Goal: Transaction & Acquisition: Obtain resource

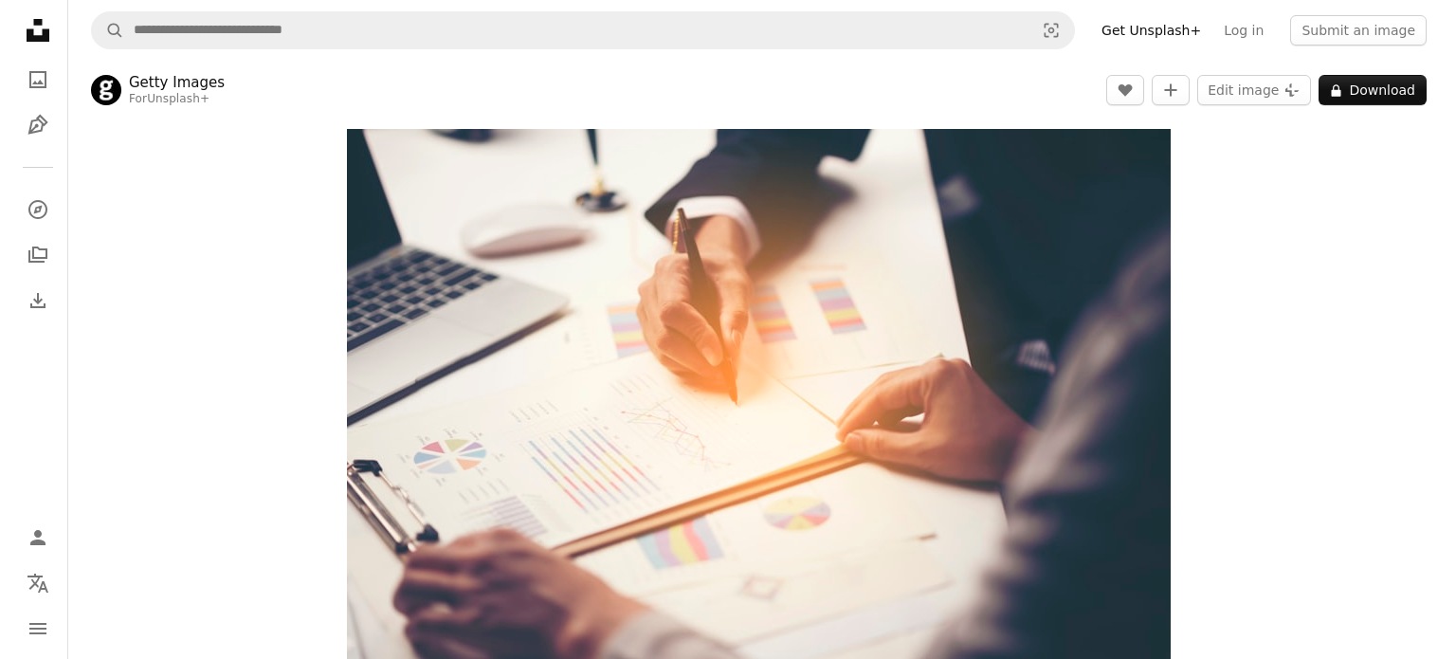
scroll to position [12801, 0]
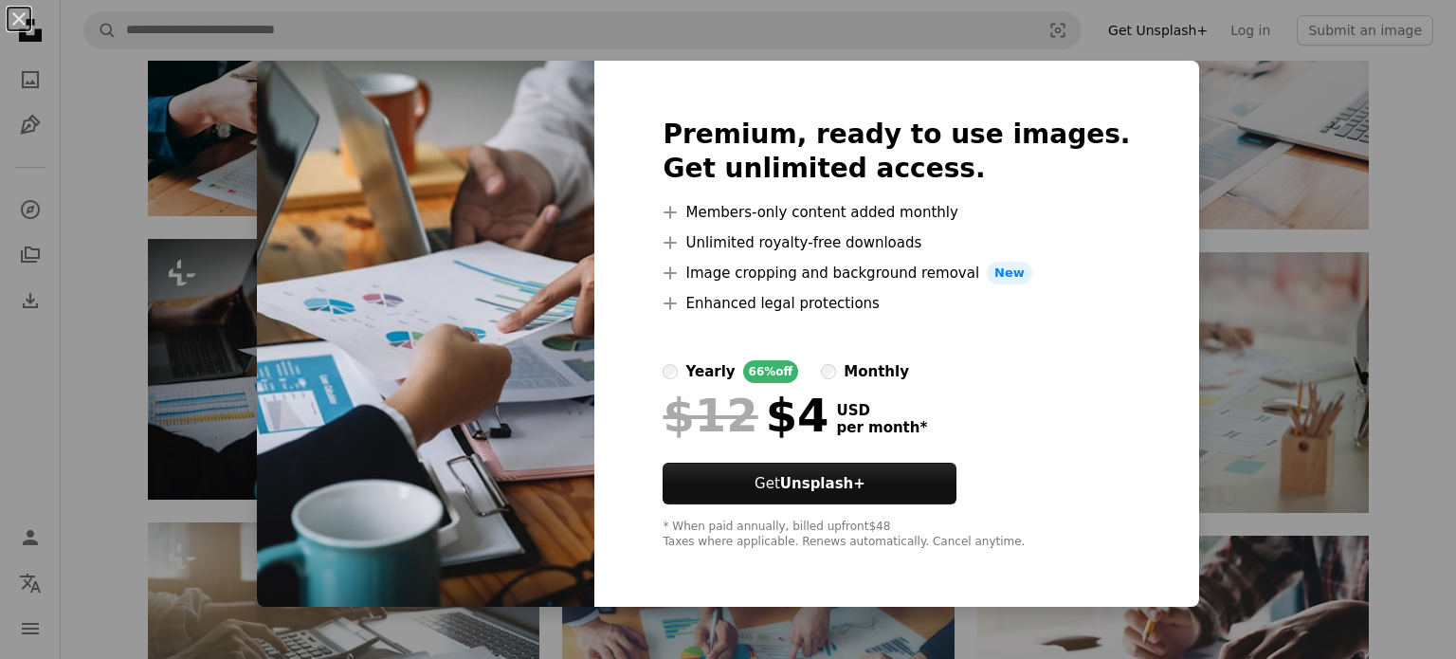
click at [535, 154] on img at bounding box center [426, 334] width 338 height 546
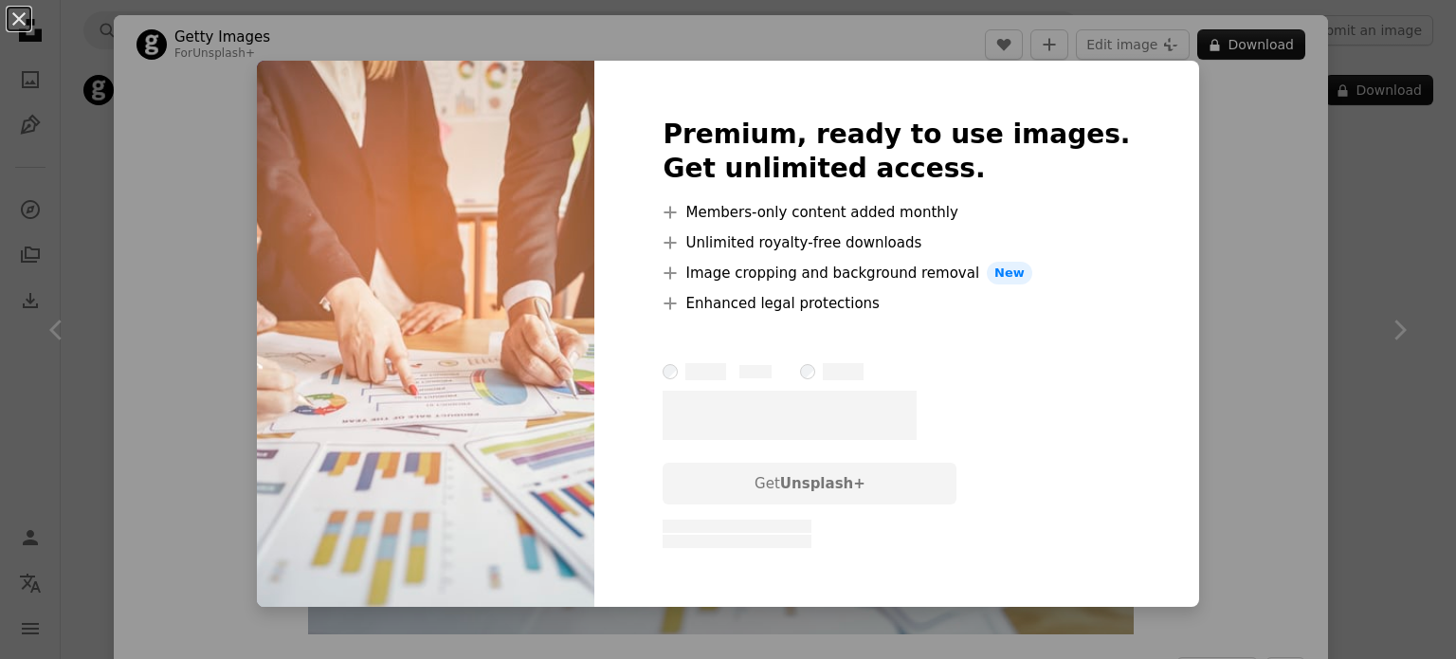
scroll to position [1138, 0]
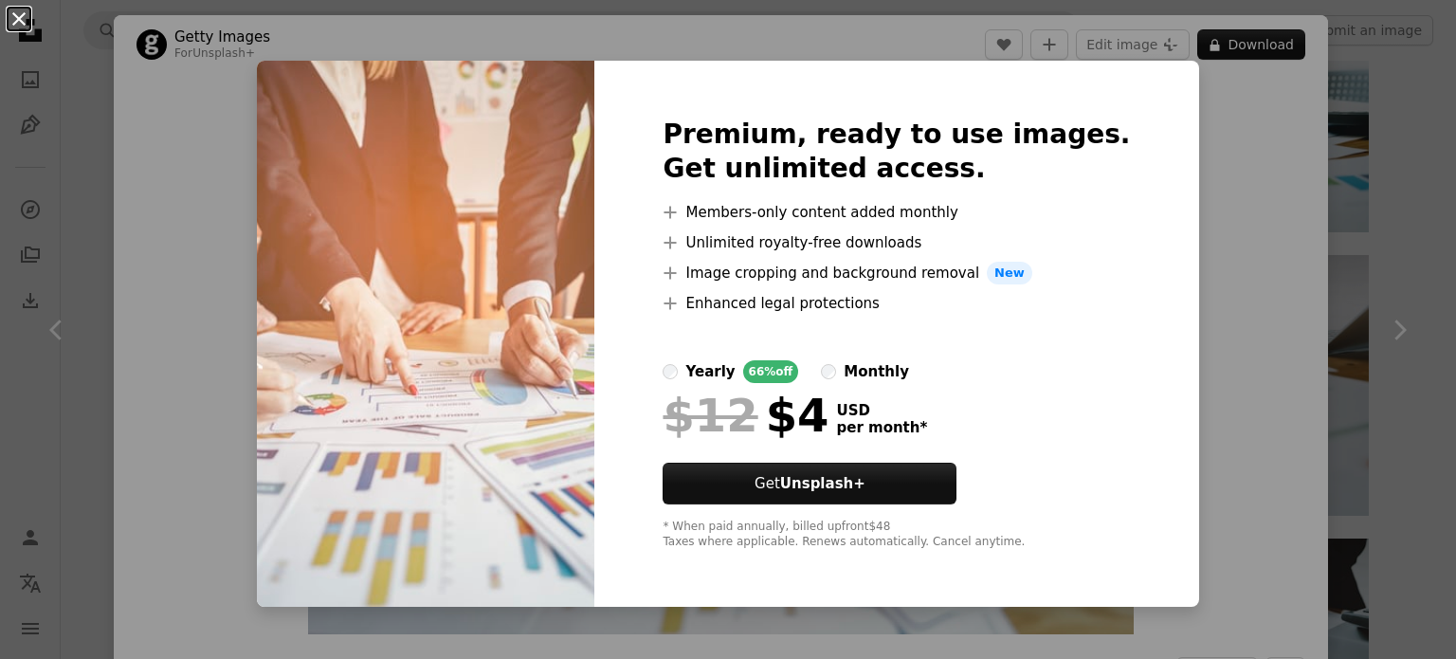
click at [23, 16] on button "An X shape" at bounding box center [19, 19] width 23 height 23
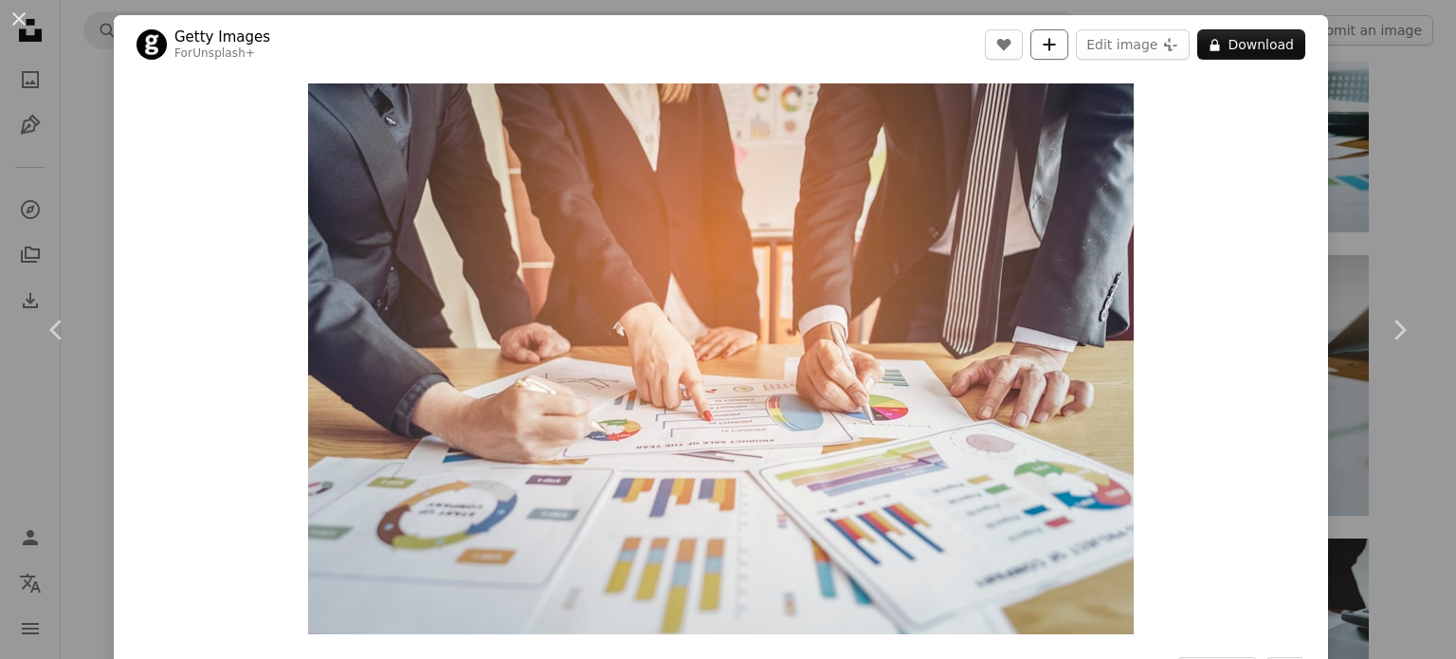
click at [1043, 48] on icon "A plus sign" at bounding box center [1049, 44] width 15 height 15
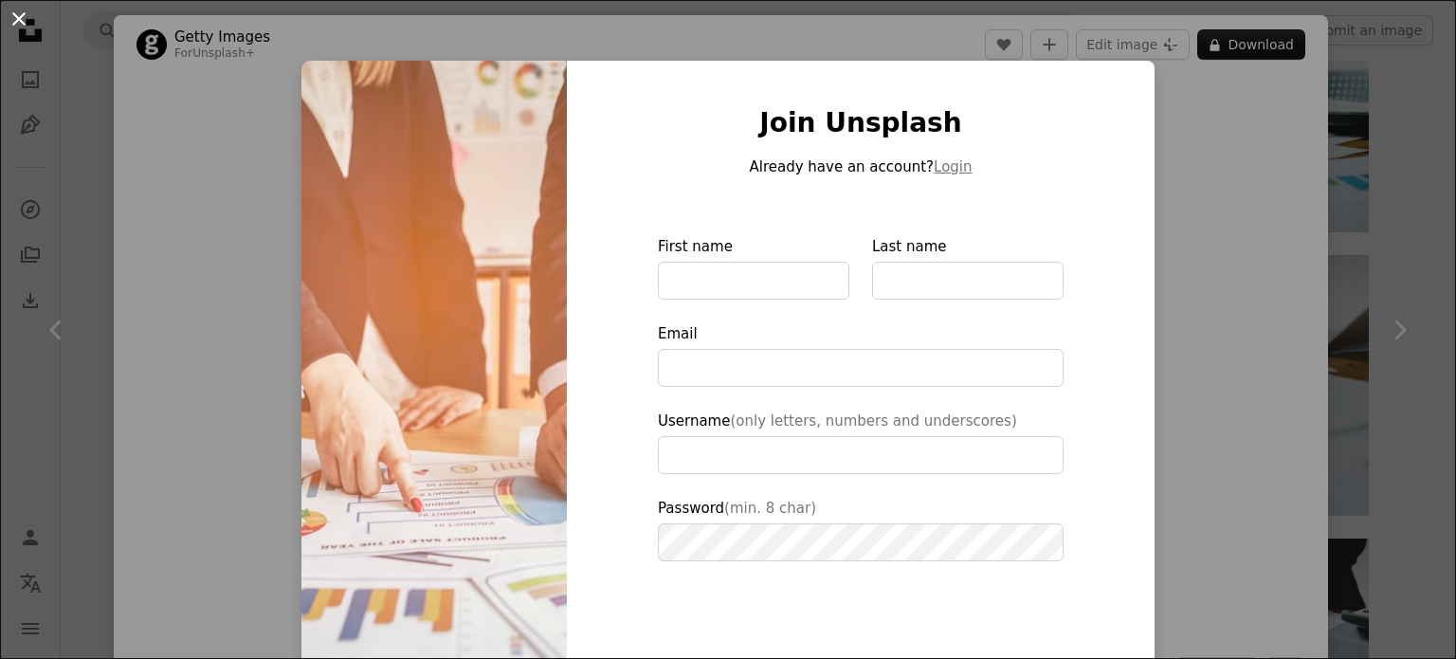
click at [30, 8] on button "An X shape" at bounding box center [19, 19] width 23 height 23
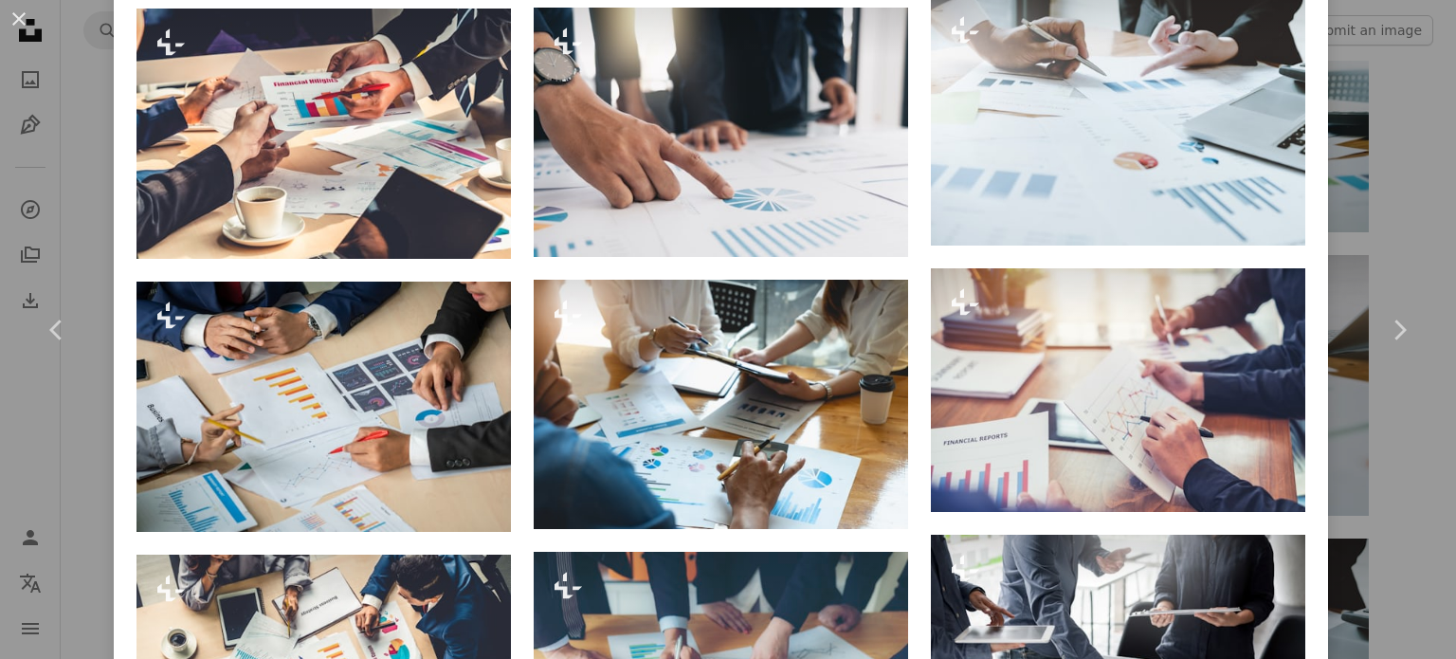
scroll to position [1896, 0]
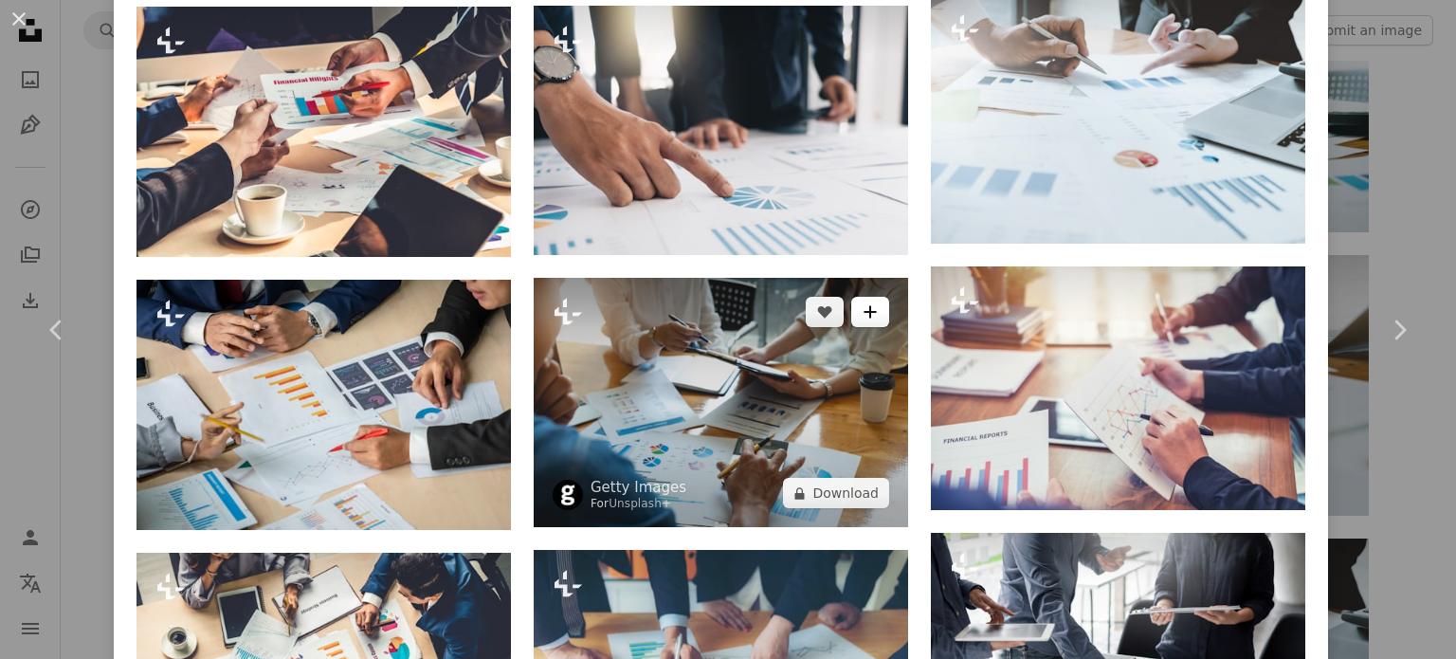
click at [864, 306] on icon "Add to Collection" at bounding box center [870, 312] width 12 height 12
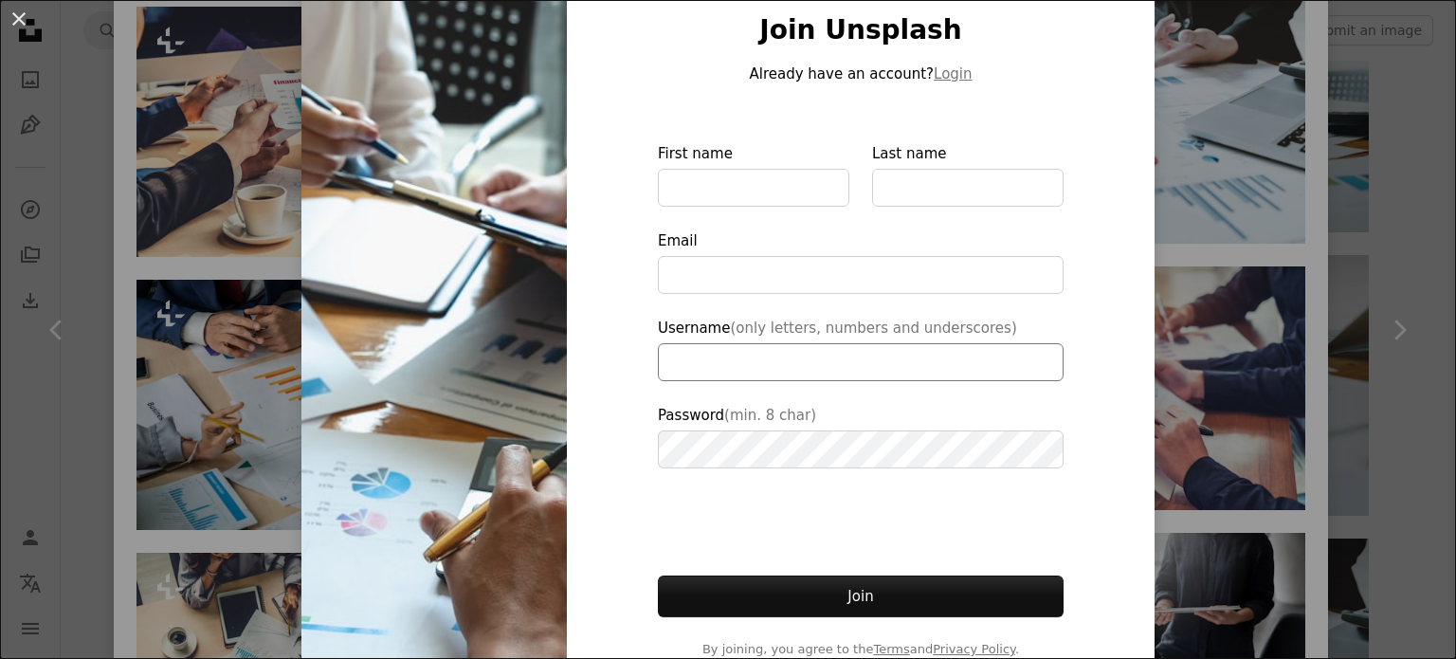
scroll to position [137, 0]
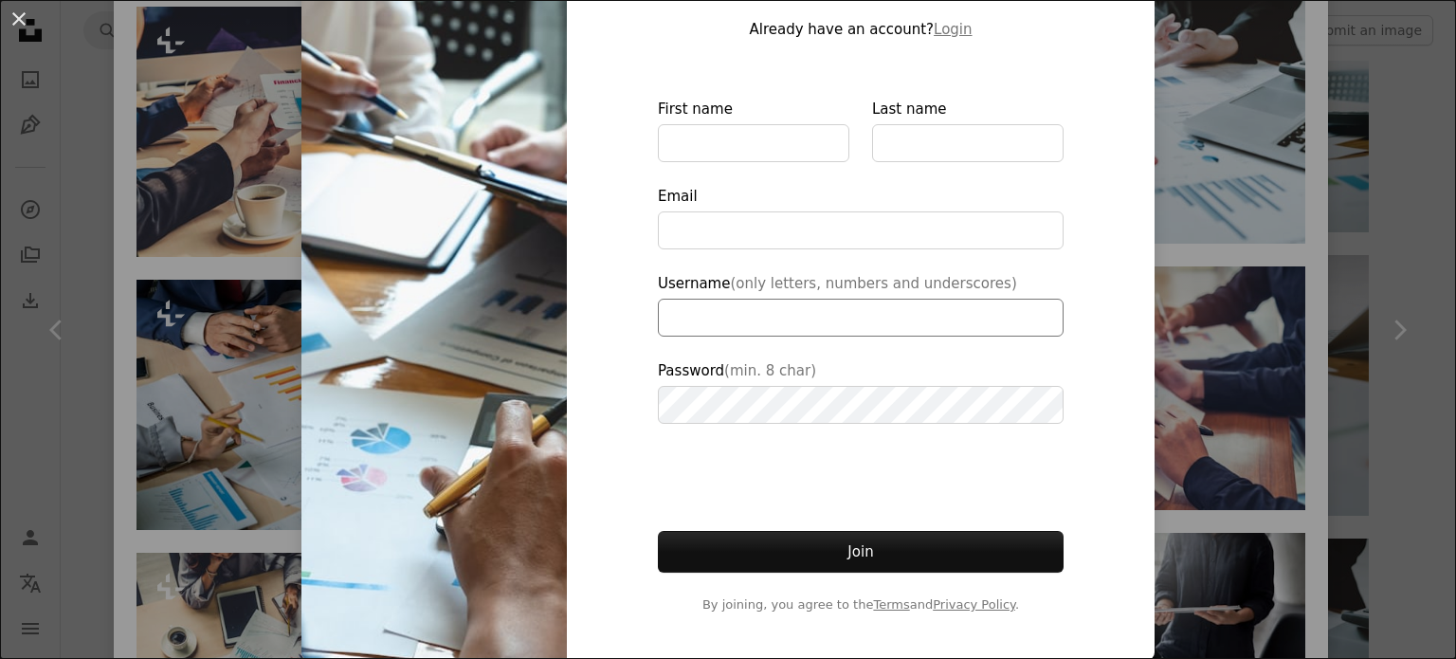
type input "**********"
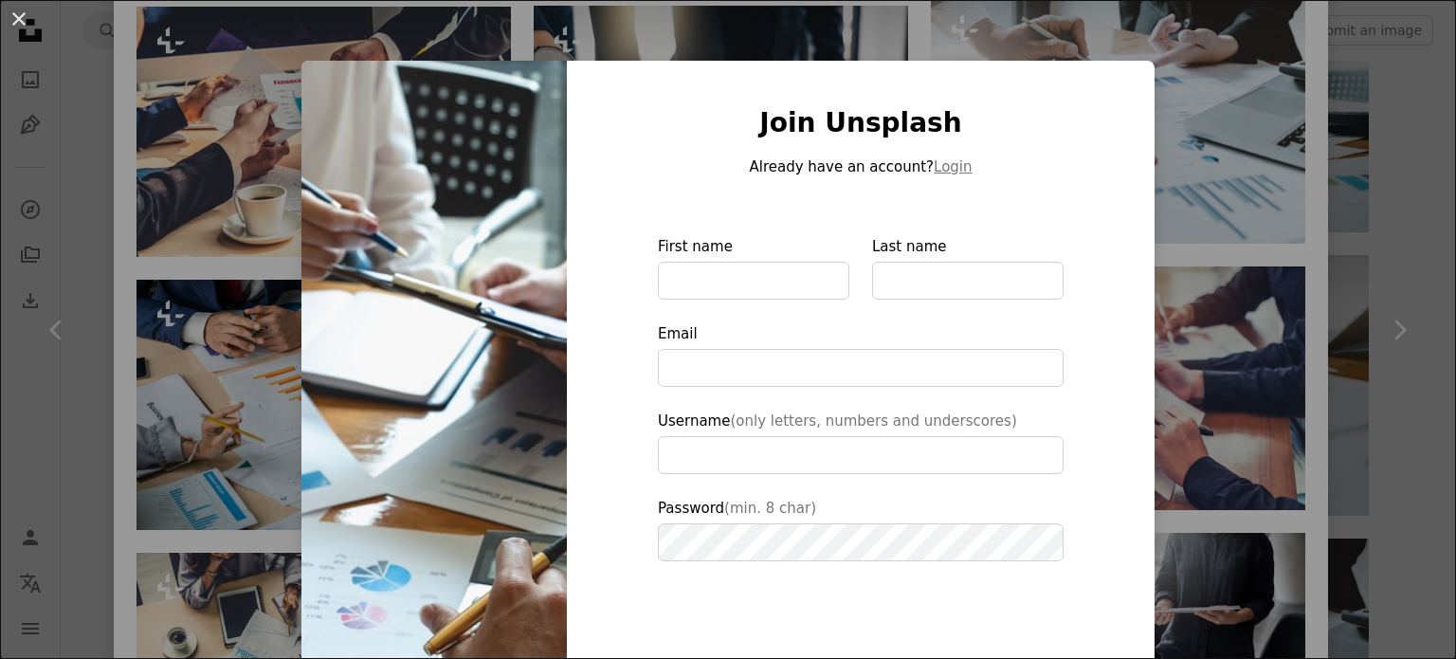
scroll to position [0, 0]
click at [710, 289] on input "First name" at bounding box center [754, 281] width 192 height 38
type input "****"
type input "********"
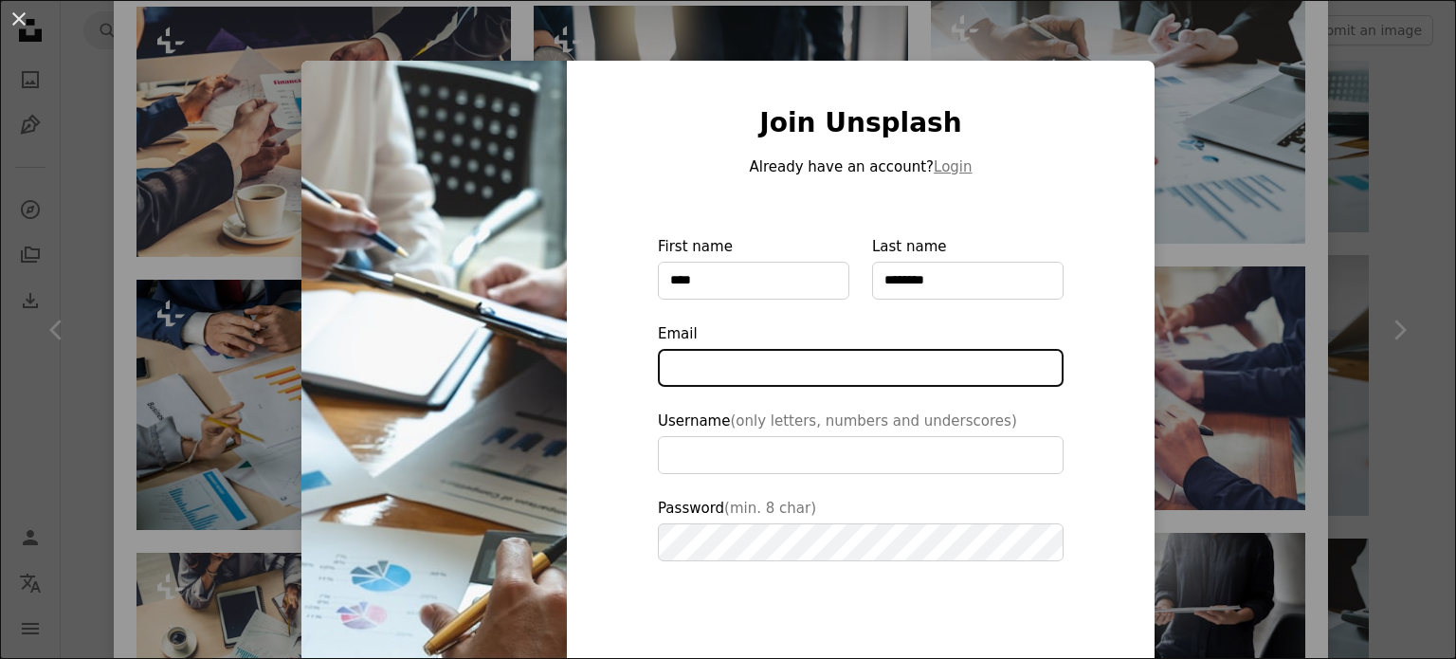
click at [777, 379] on input "Email" at bounding box center [861, 368] width 406 height 38
type input "**********"
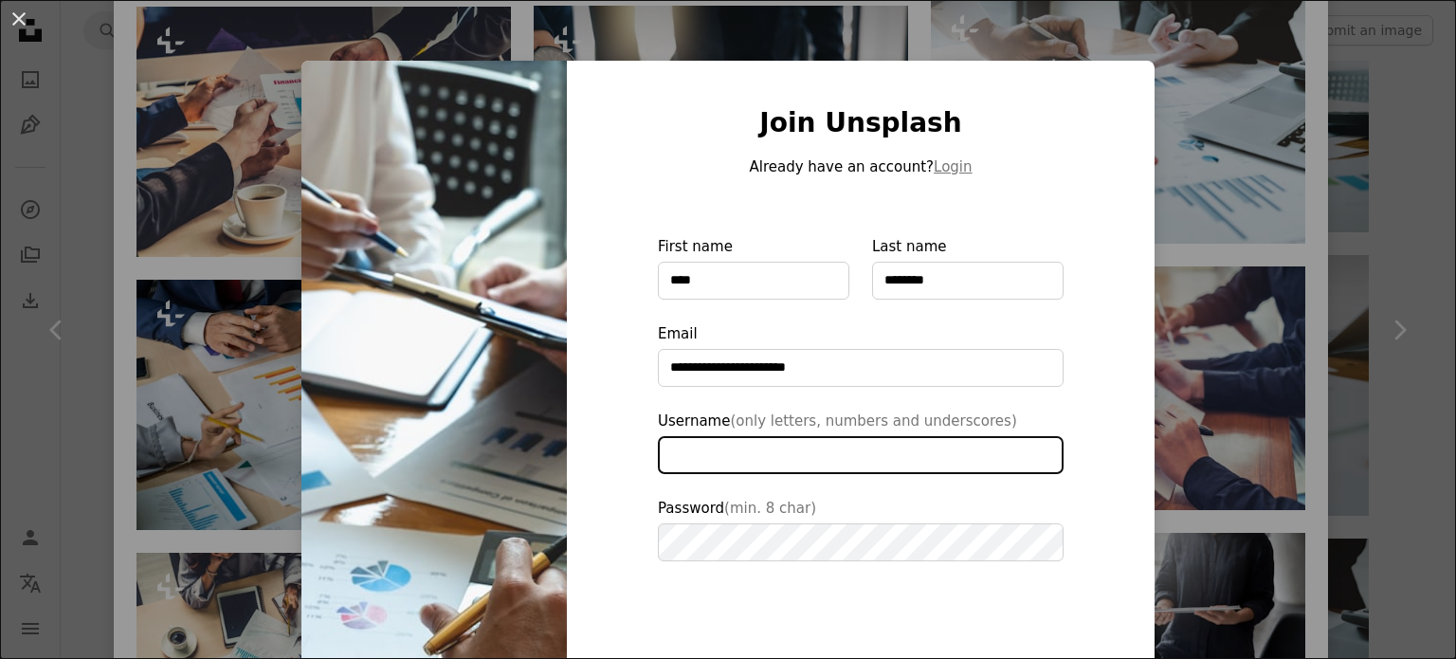
click at [807, 457] on input "Username (only letters, numbers and underscores)" at bounding box center [861, 455] width 406 height 38
type input "*"
type input "**********"
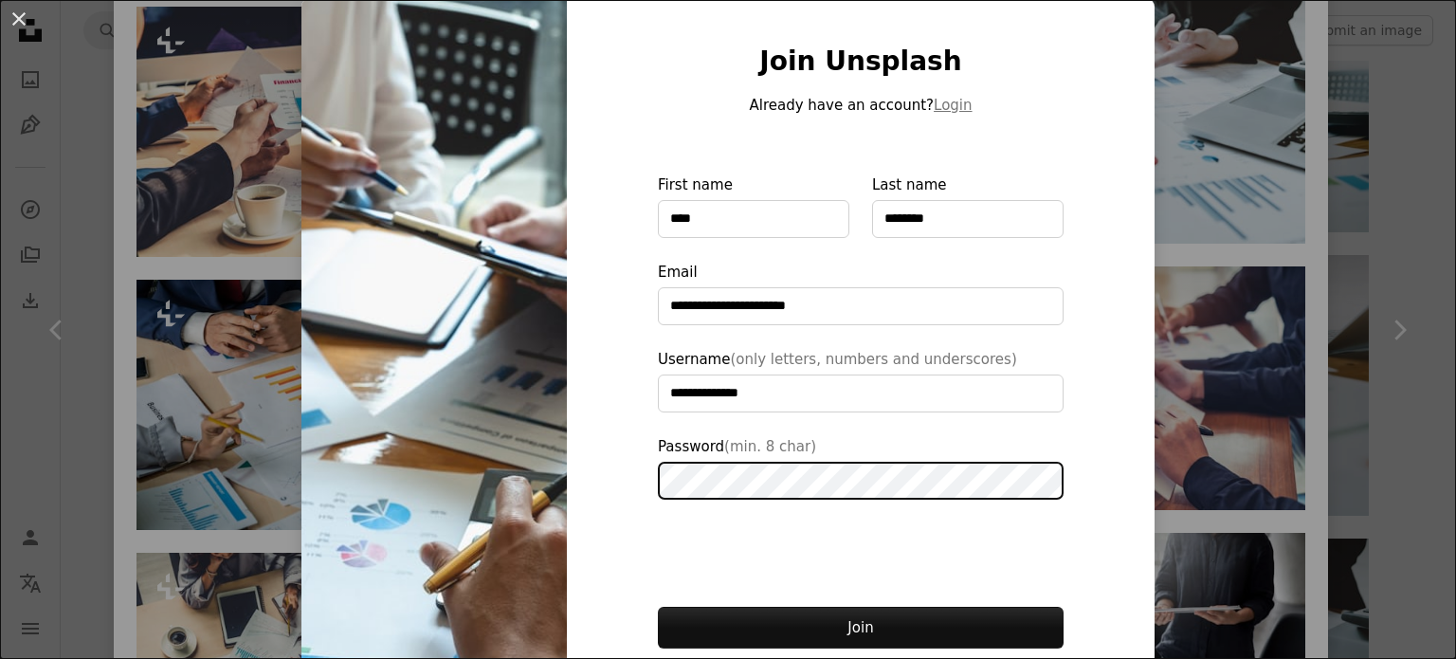
scroll to position [95, 0]
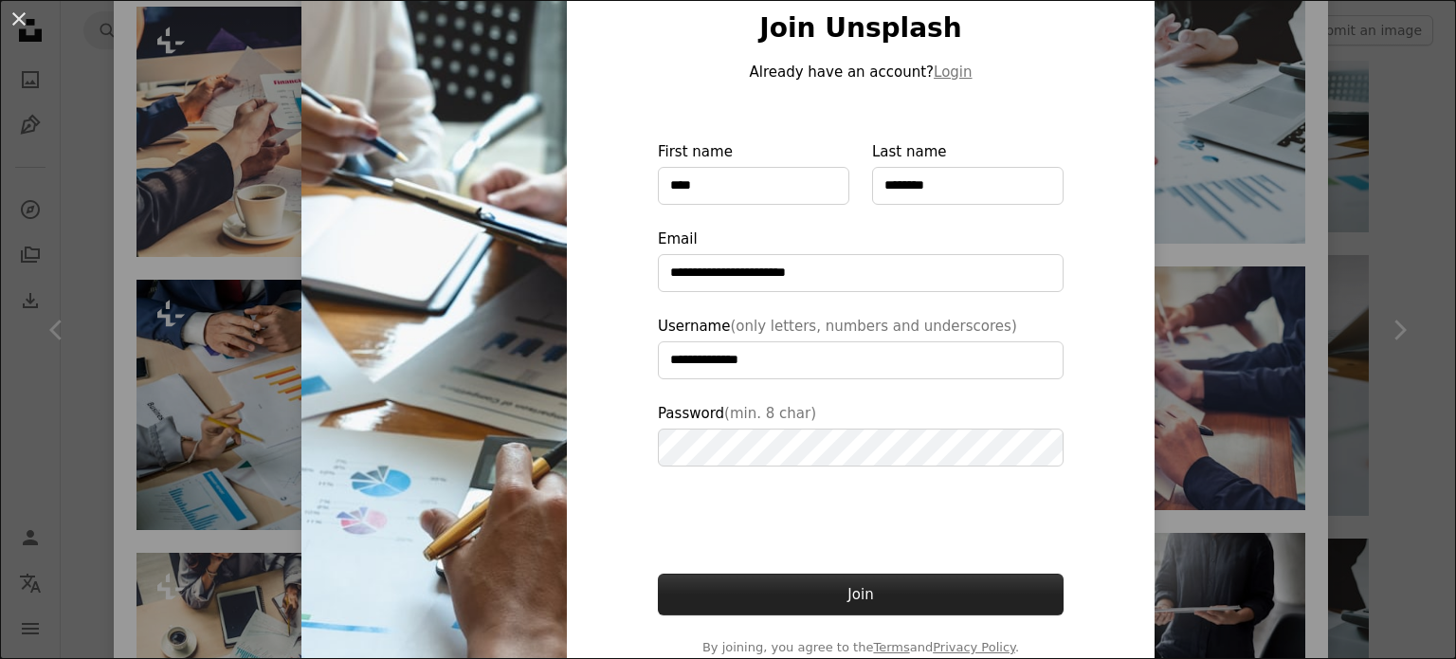
click at [812, 600] on button "Join" at bounding box center [861, 595] width 406 height 42
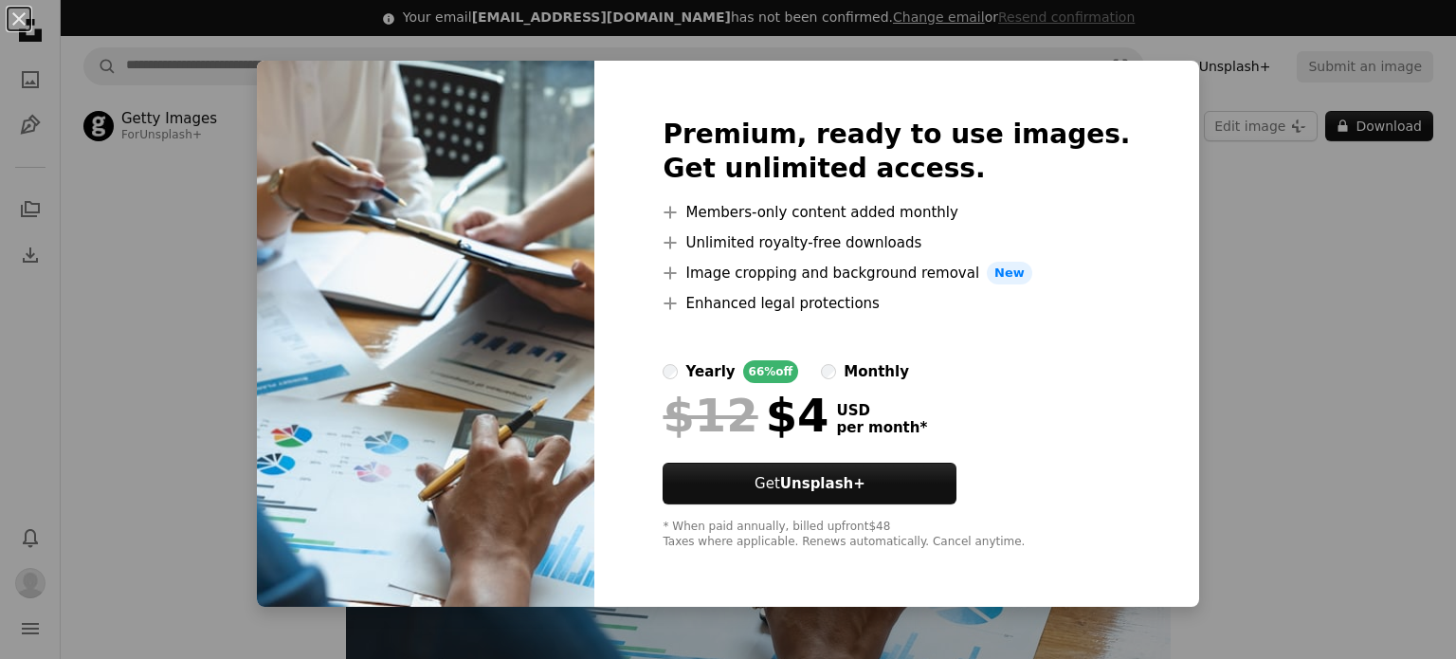
click at [1333, 306] on div "An X shape Premium, ready to use images. Get unlimited access. A plus sign Memb…" at bounding box center [728, 329] width 1456 height 659
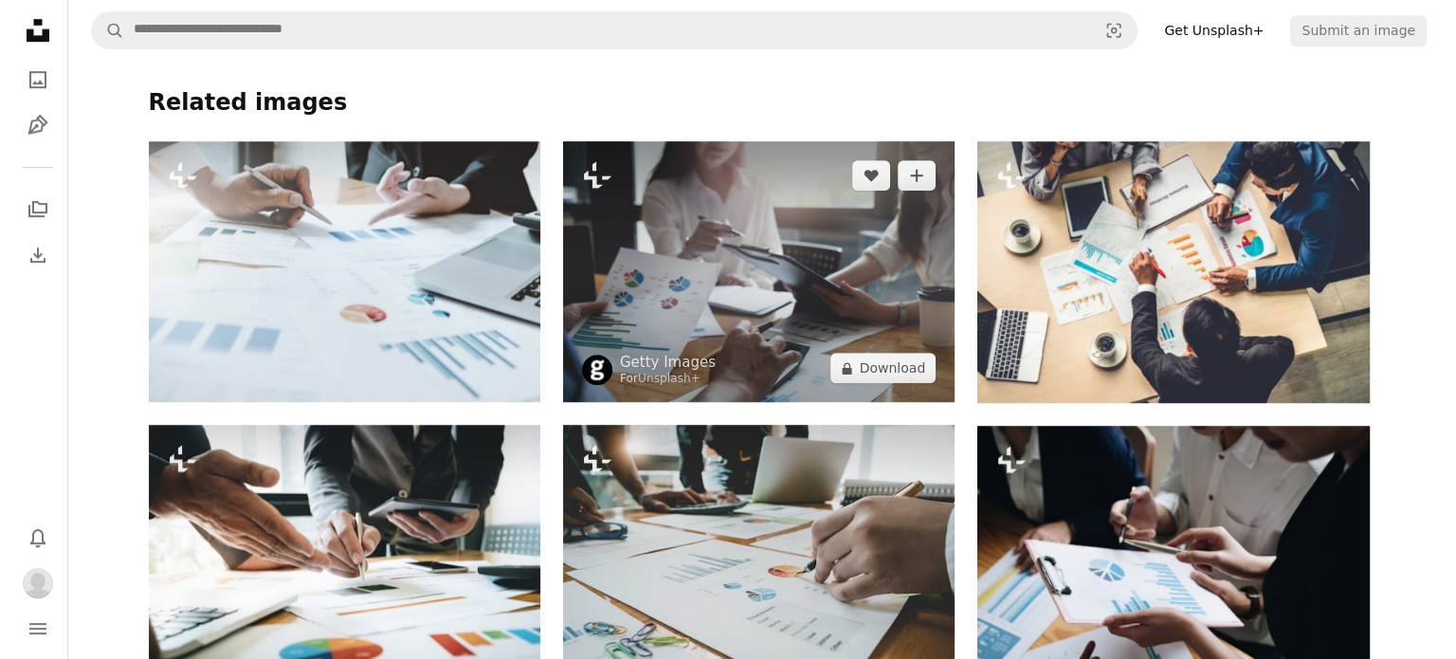
scroll to position [1327, 0]
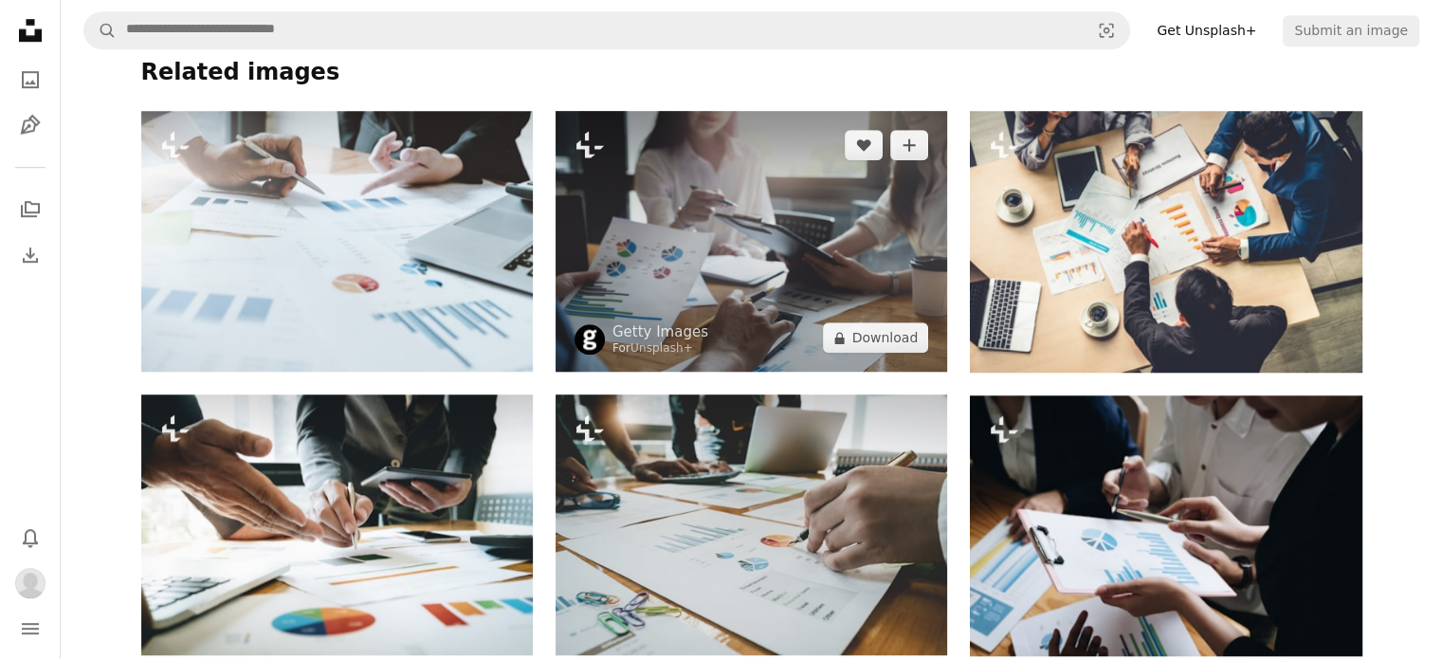
click at [800, 200] on img at bounding box center [752, 241] width 392 height 261
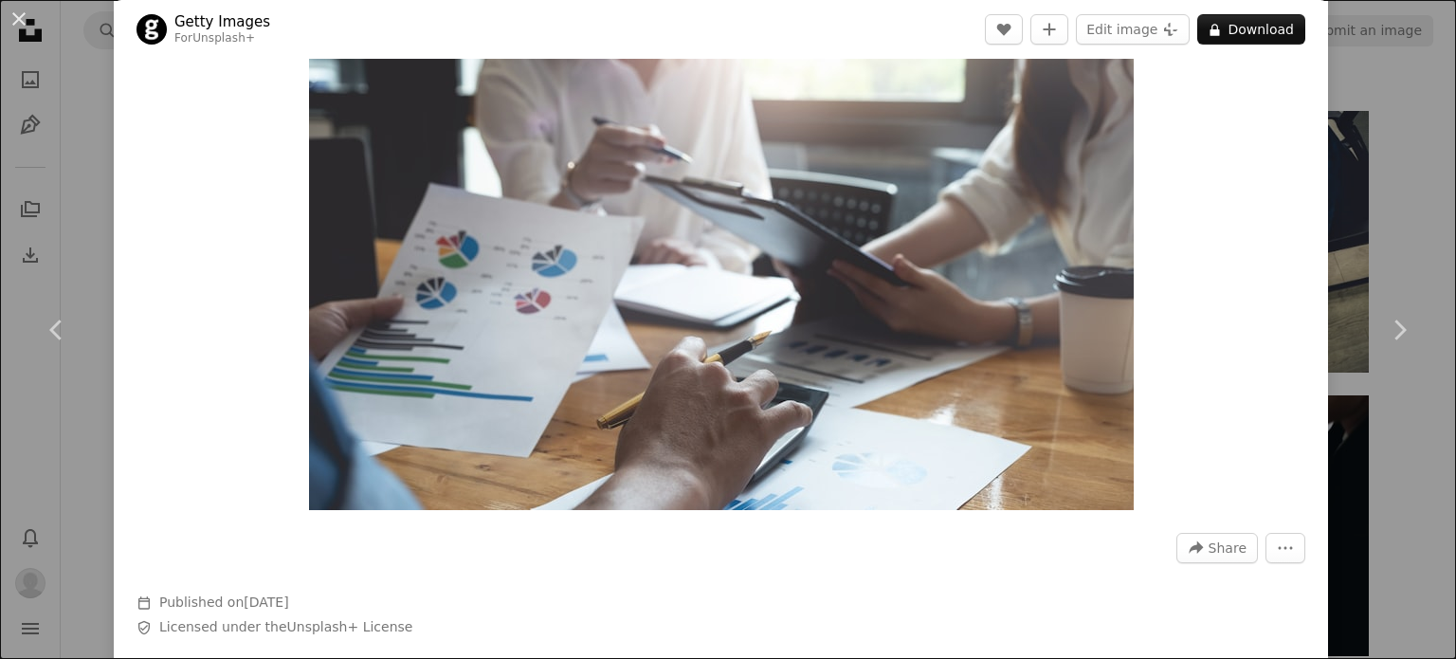
scroll to position [95, 0]
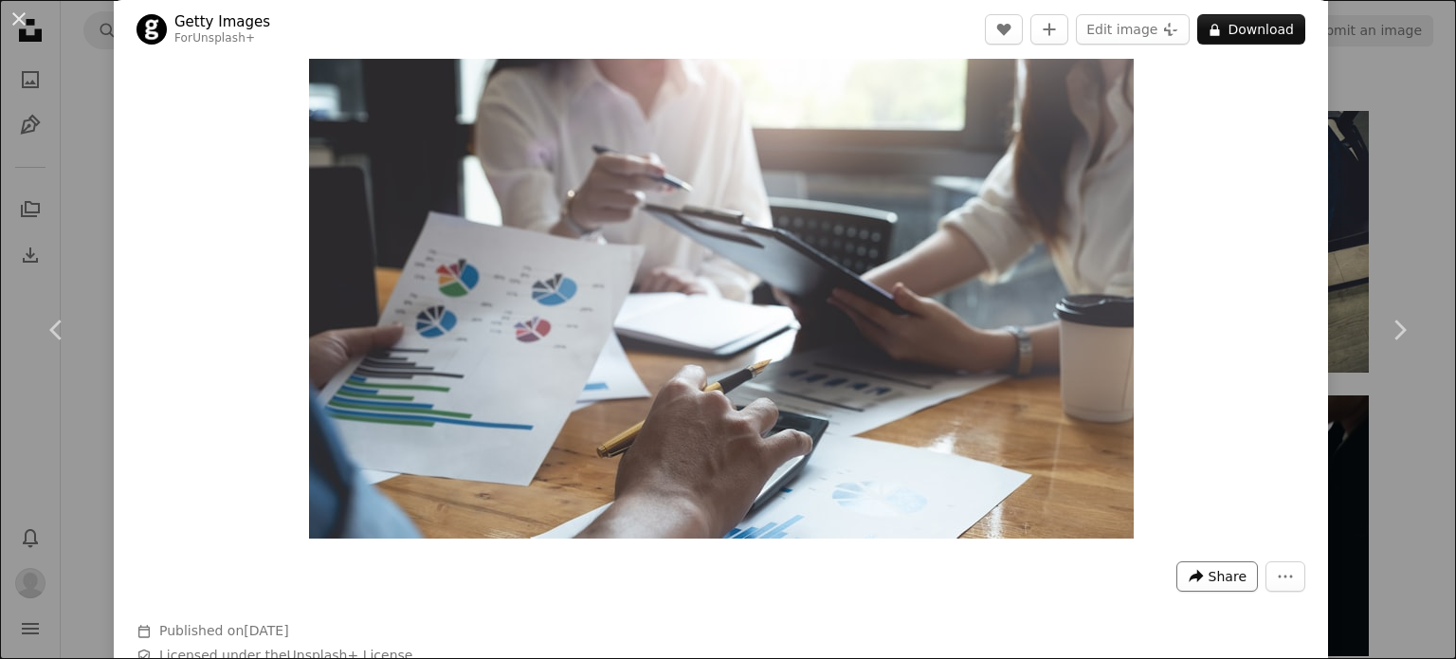
click at [1216, 577] on span "Share" at bounding box center [1228, 576] width 38 height 28
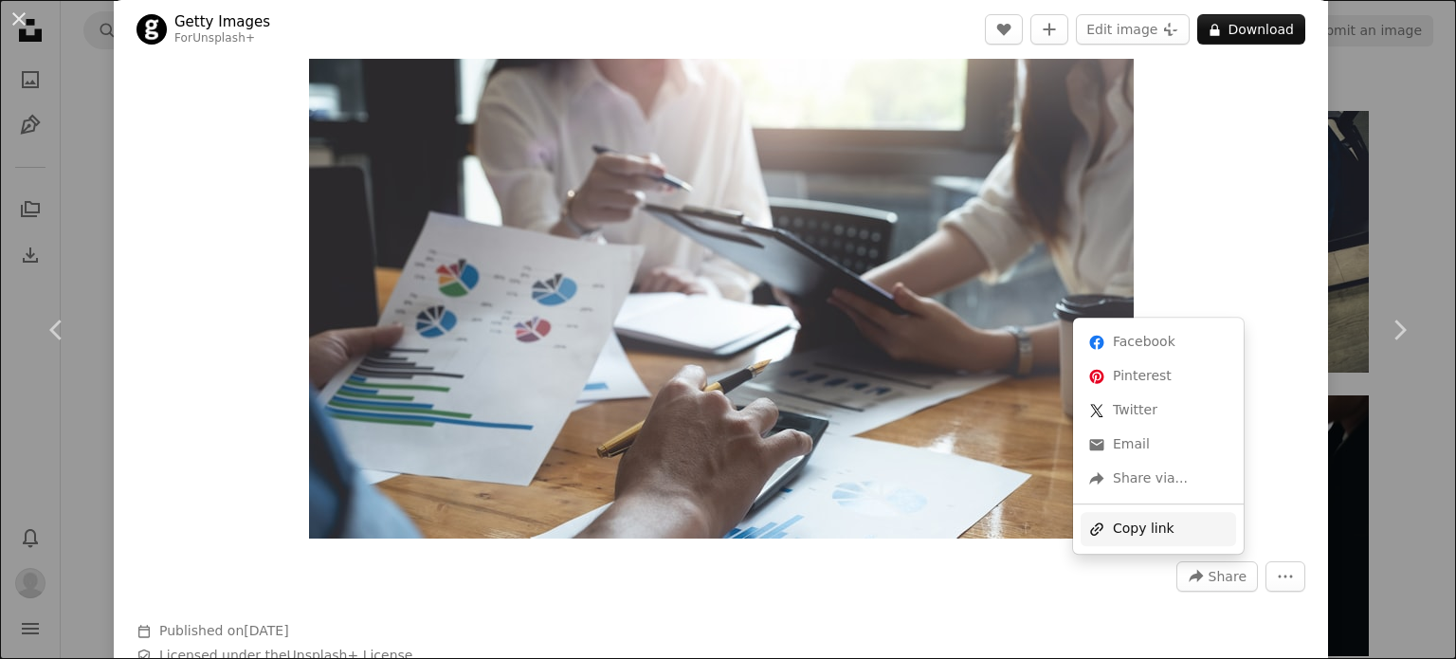
click at [1164, 534] on div "A URL sharing icon (chains) Copy link" at bounding box center [1159, 529] width 156 height 34
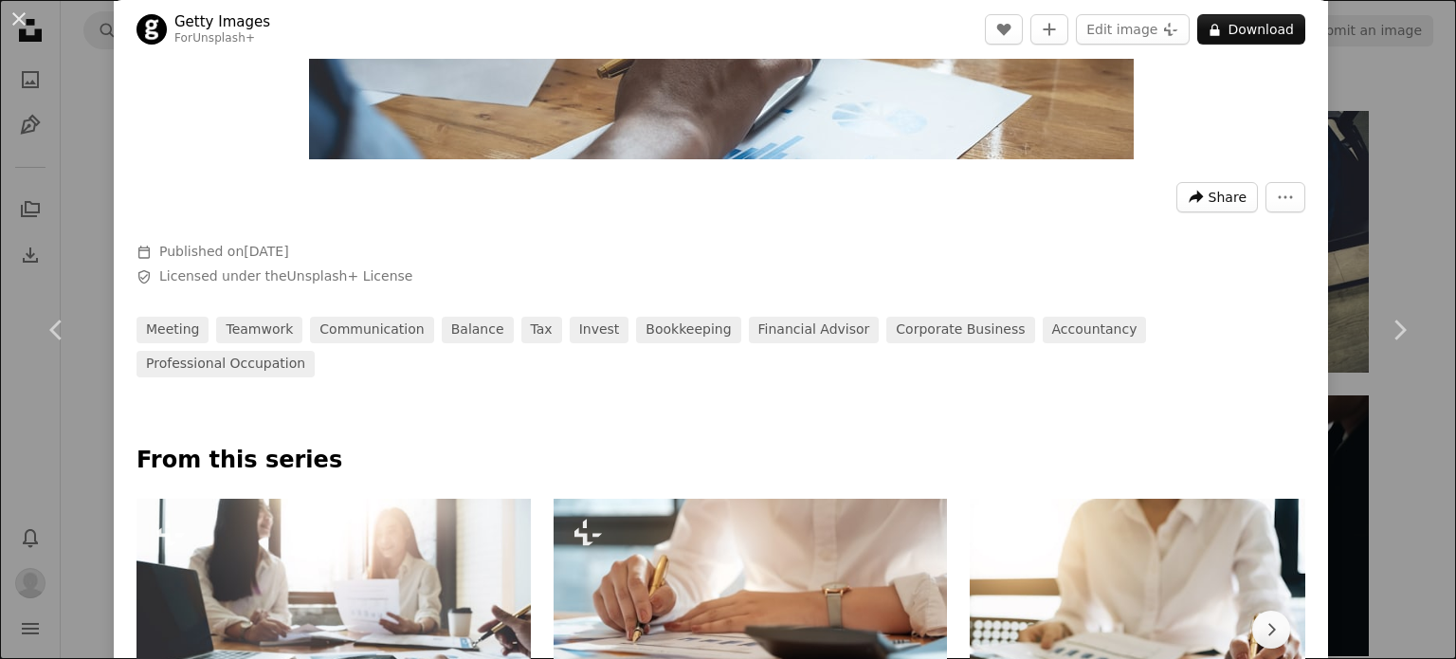
scroll to position [0, 0]
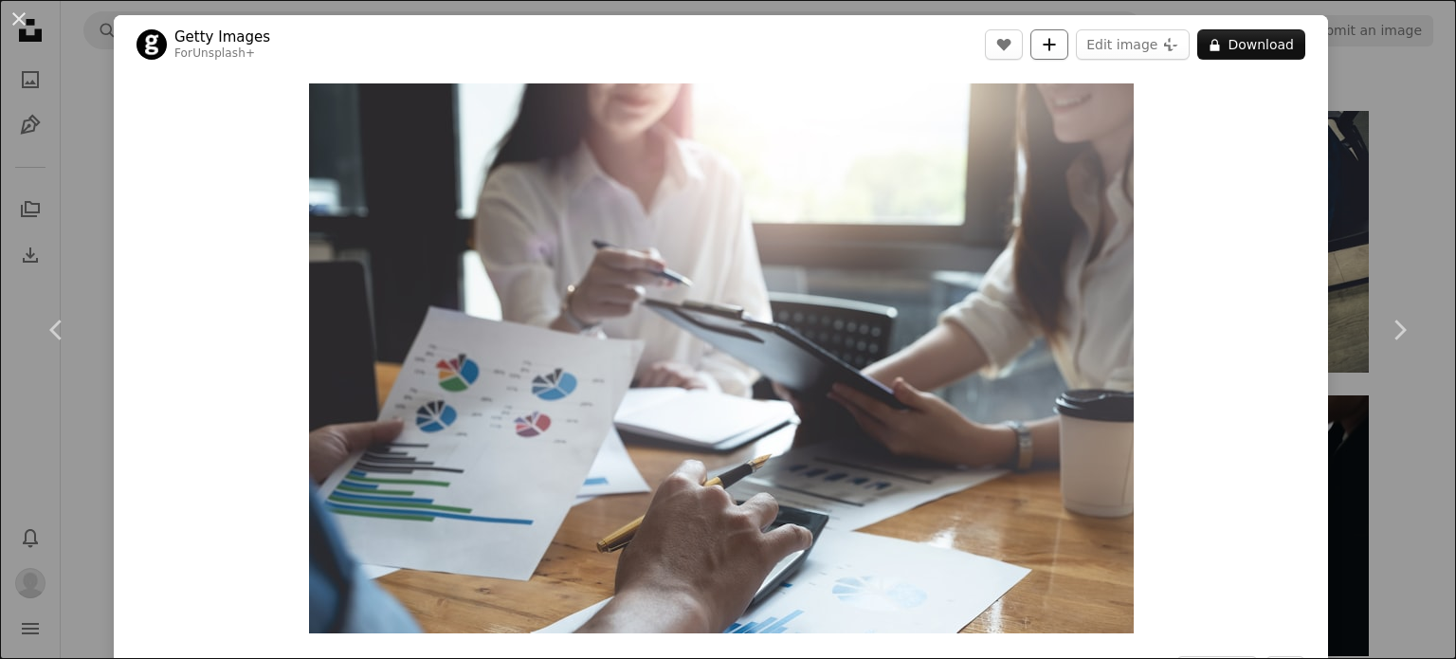
click at [1046, 45] on icon "Add to Collection" at bounding box center [1050, 44] width 12 height 12
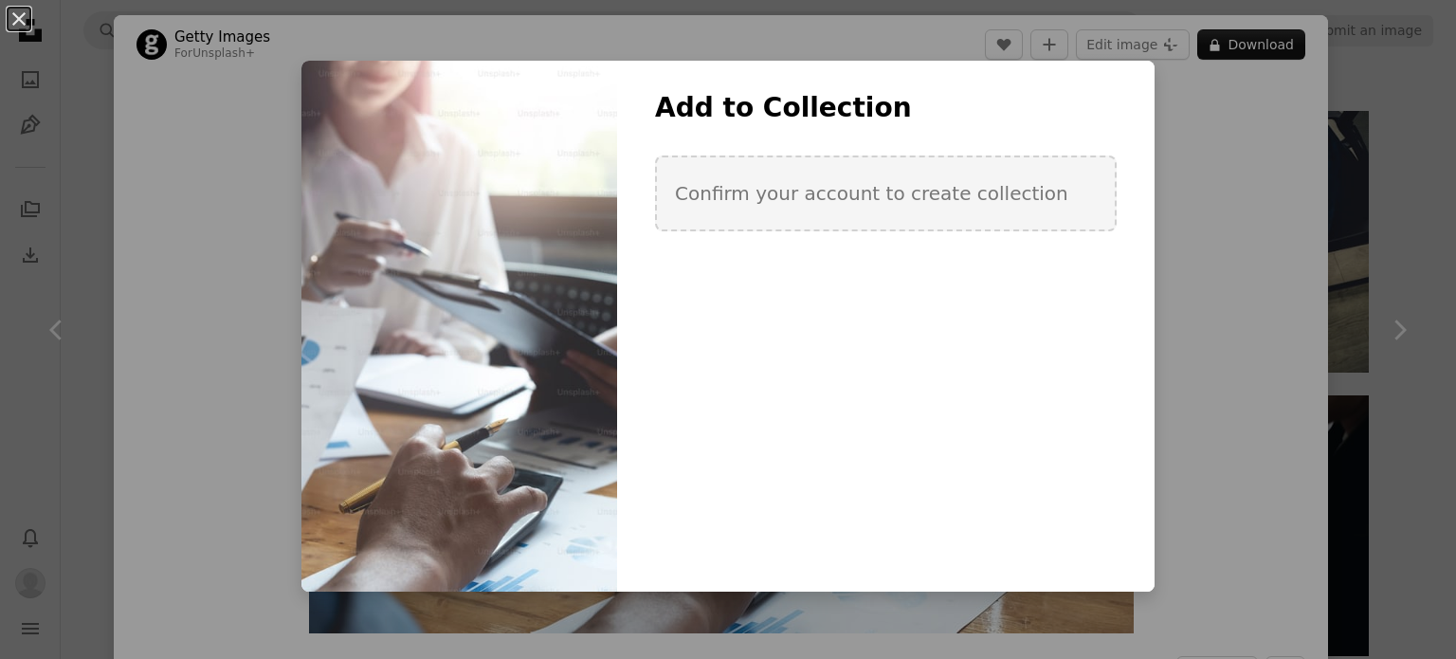
drag, startPoint x: 336, startPoint y: 136, endPoint x: 424, endPoint y: 117, distance: 90.2
click at [338, 137] on div at bounding box center [460, 326] width 316 height 531
click at [502, 186] on div at bounding box center [460, 326] width 316 height 531
click at [26, 17] on button "An X shape" at bounding box center [19, 19] width 23 height 23
